Goal: Transaction & Acquisition: Purchase product/service

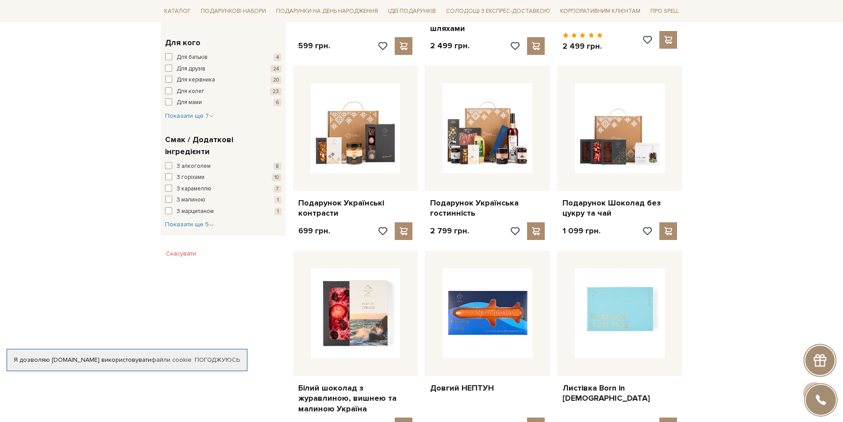
scroll to position [487, 0]
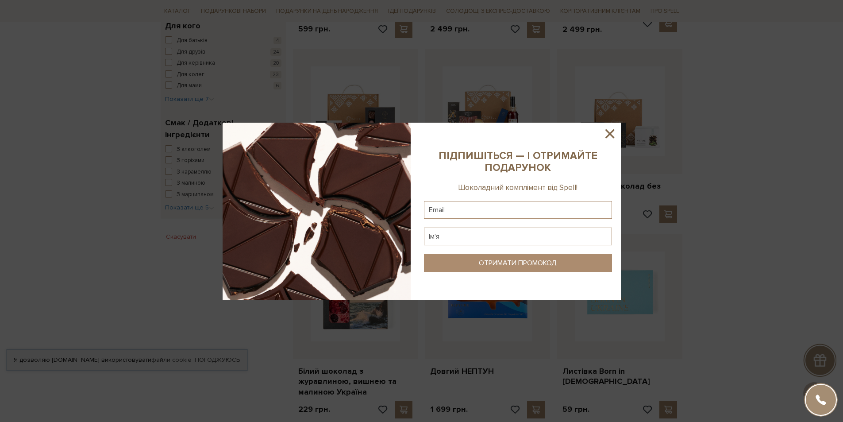
click at [609, 131] on icon at bounding box center [610, 133] width 15 height 15
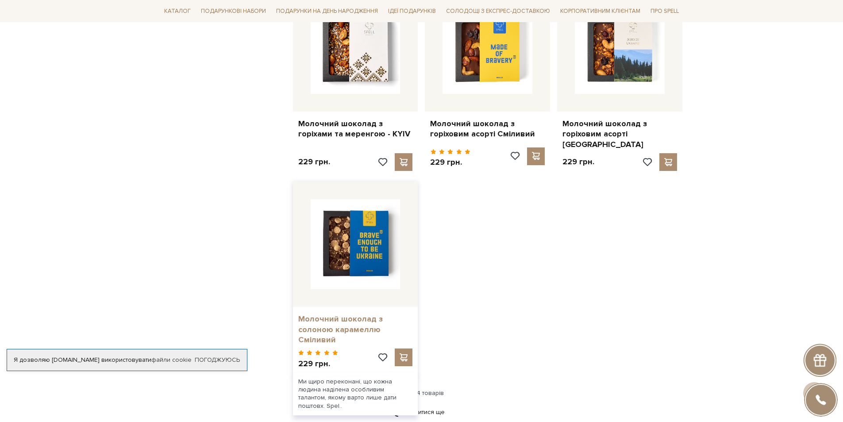
scroll to position [1018, 0]
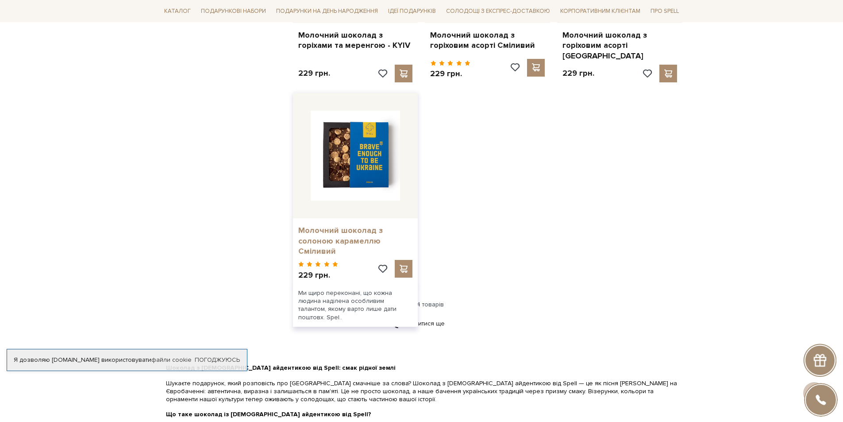
click at [335, 230] on link "Молочний шоколад з солоною карамеллю Сміливий" at bounding box center [355, 240] width 115 height 31
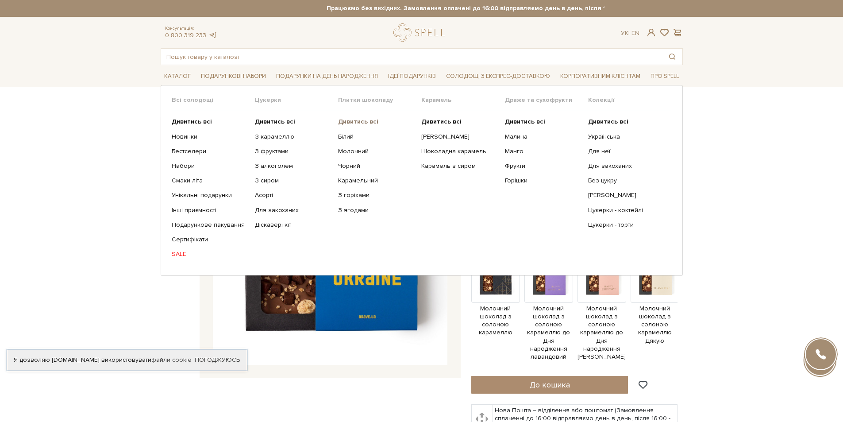
click at [367, 120] on b "Дивитись всі" at bounding box center [358, 122] width 40 height 8
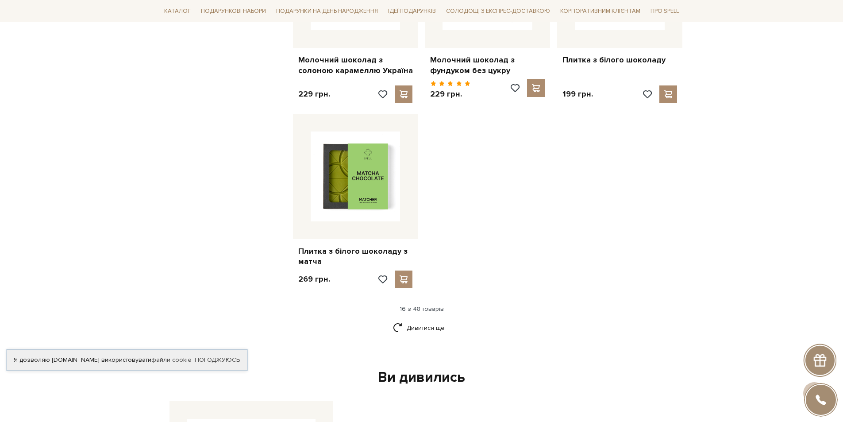
scroll to position [1063, 0]
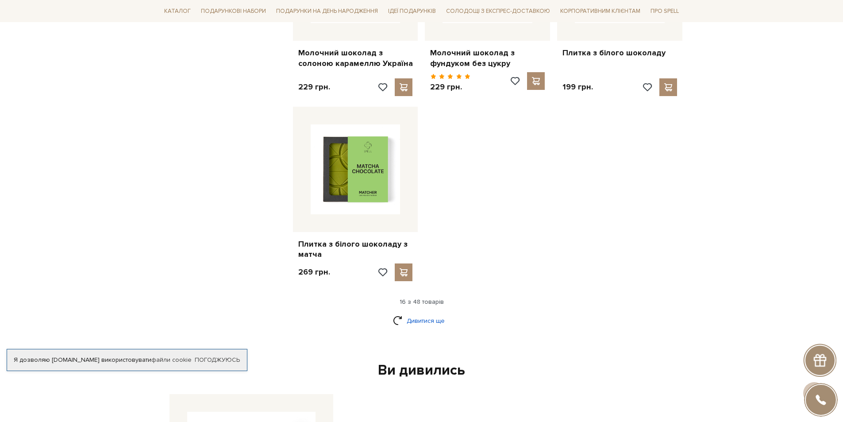
click at [426, 313] on link "Дивитися ще" at bounding box center [422, 320] width 58 height 15
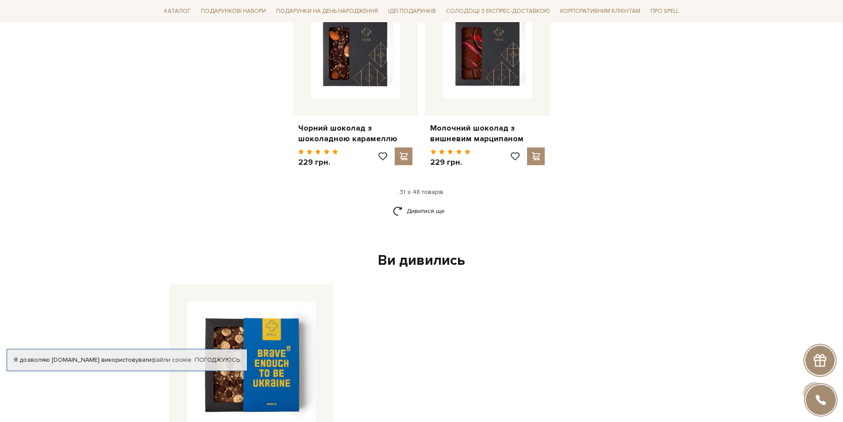
scroll to position [2081, 0]
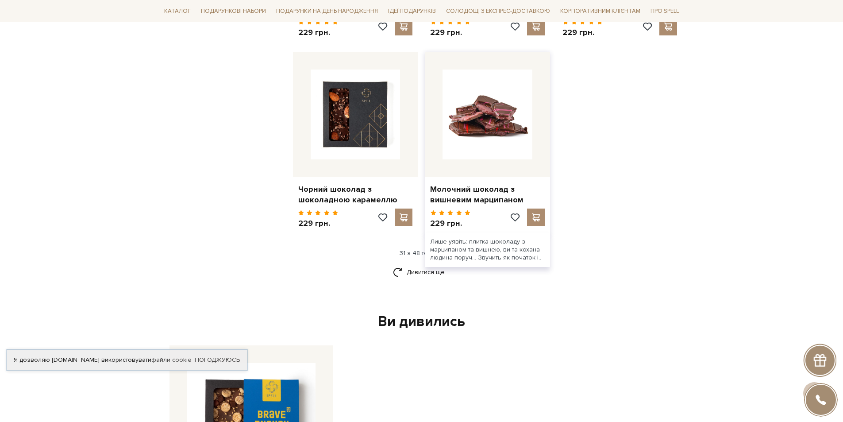
click at [502, 124] on img at bounding box center [488, 115] width 90 height 90
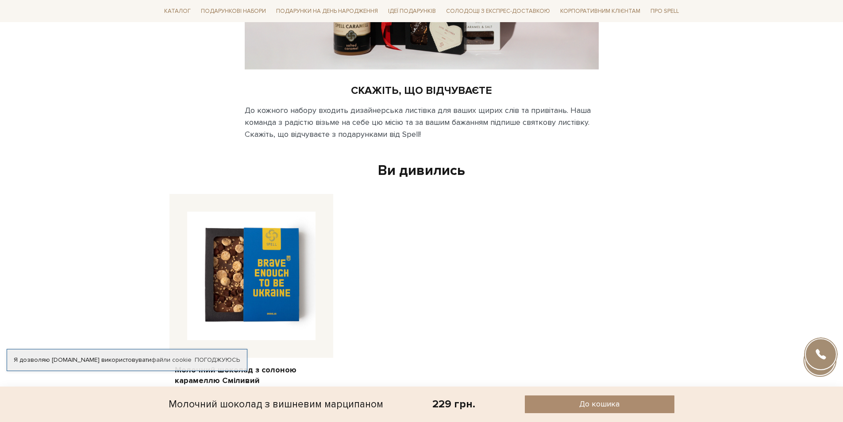
scroll to position [1771, 0]
